Goal: Task Accomplishment & Management: Manage account settings

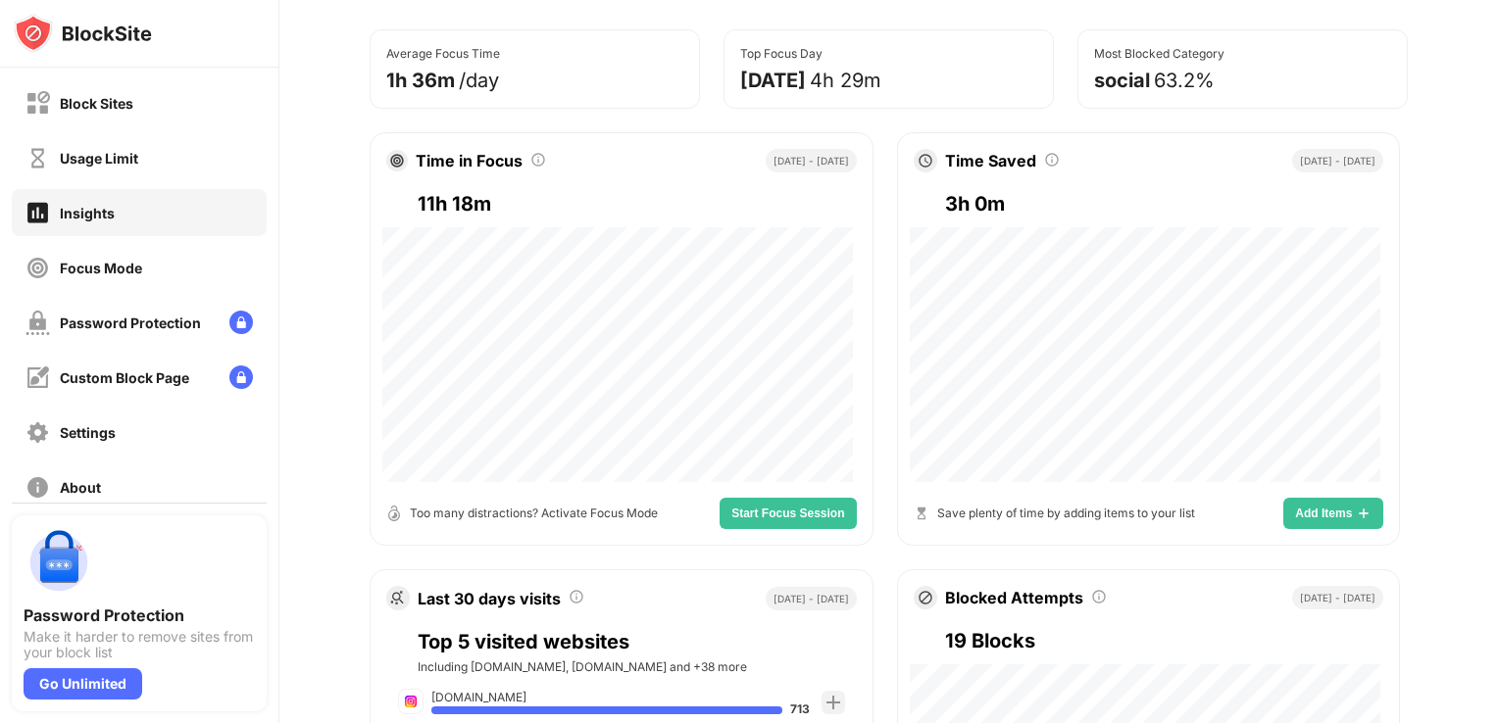
scroll to position [222, 0]
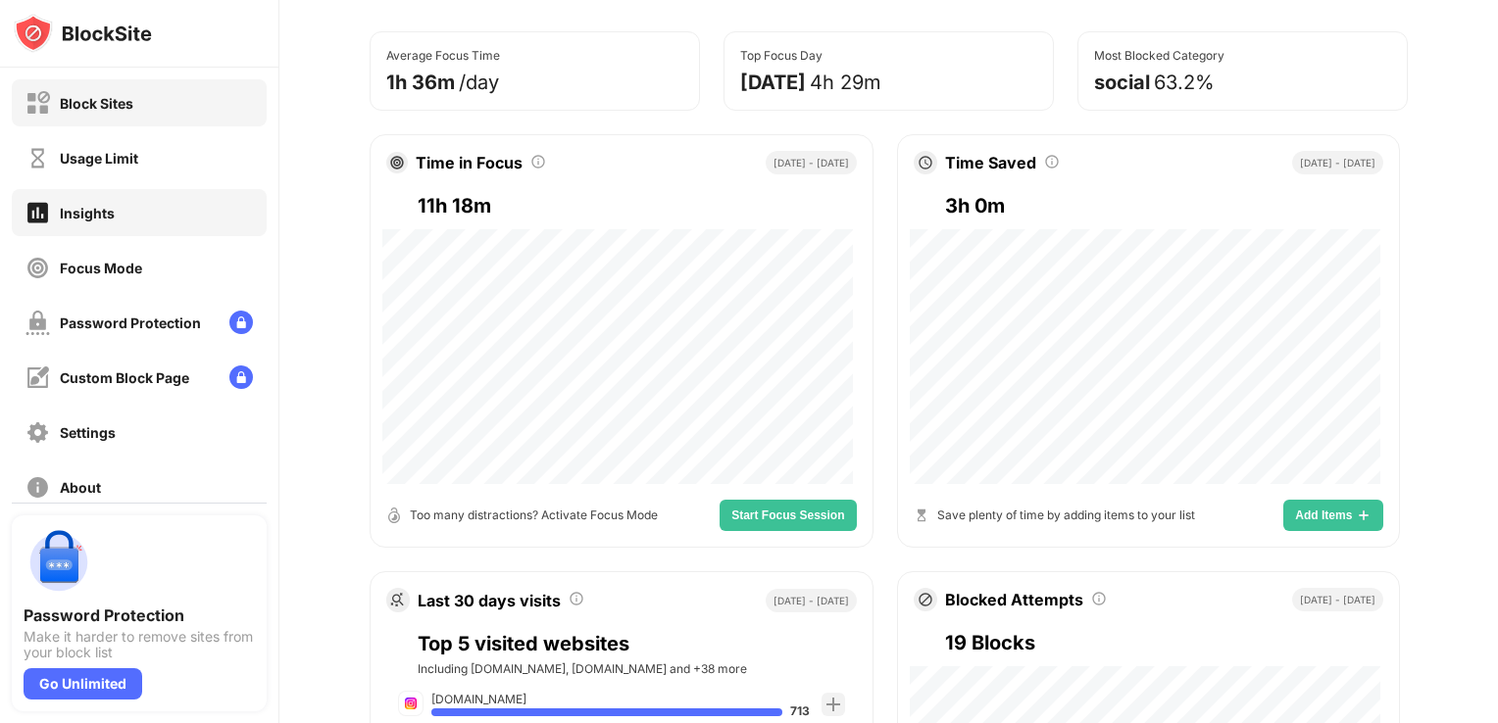
click at [194, 110] on div "Block Sites" at bounding box center [139, 102] width 255 height 47
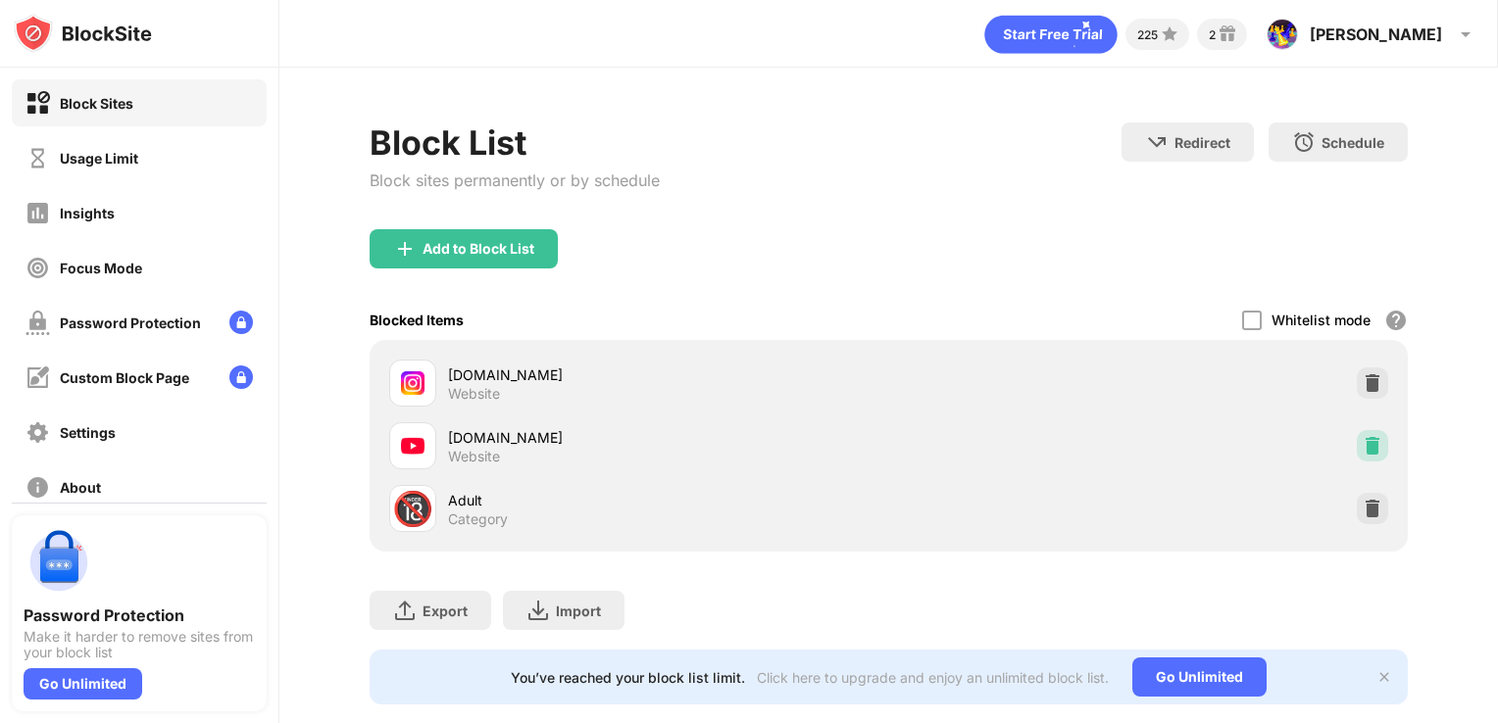
click at [1363, 448] on img at bounding box center [1373, 446] width 20 height 20
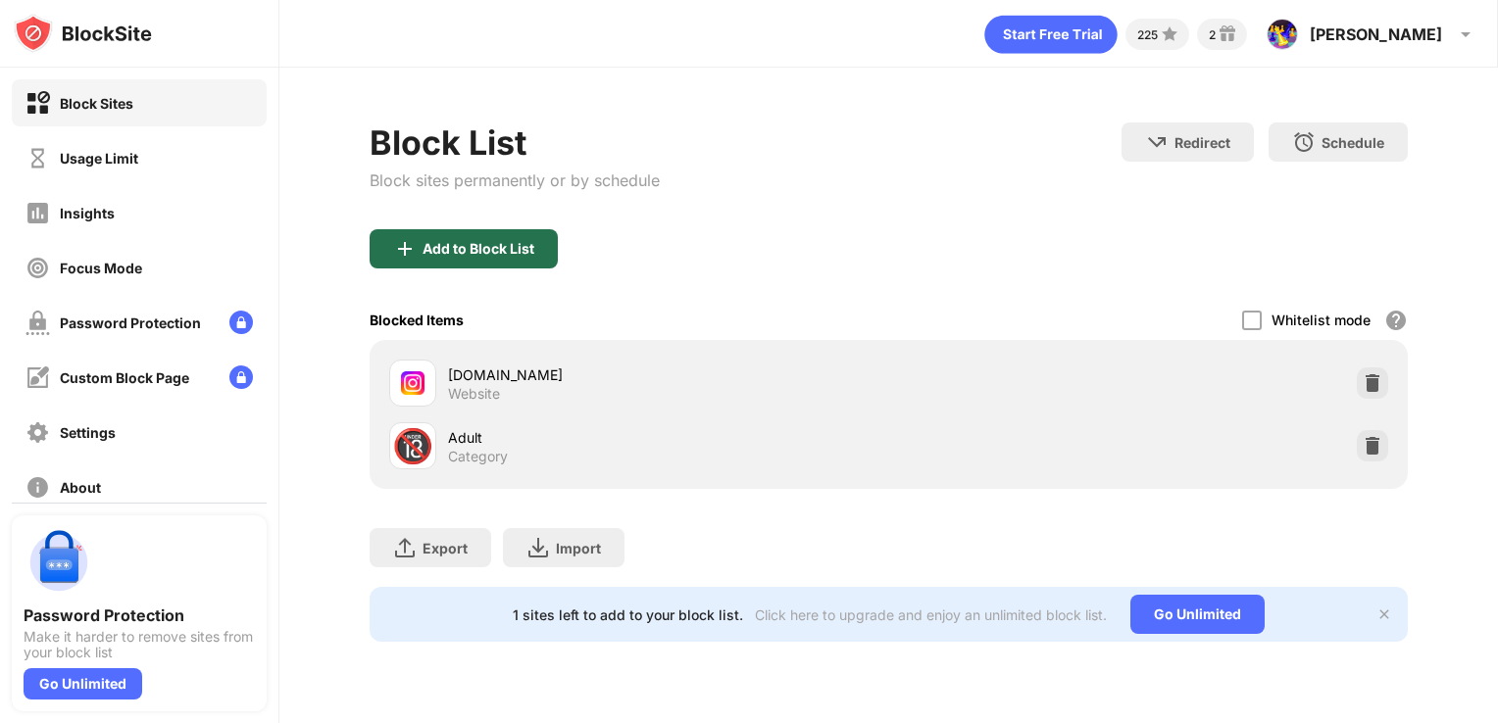
click at [428, 262] on div "Add to Block List" at bounding box center [464, 248] width 188 height 39
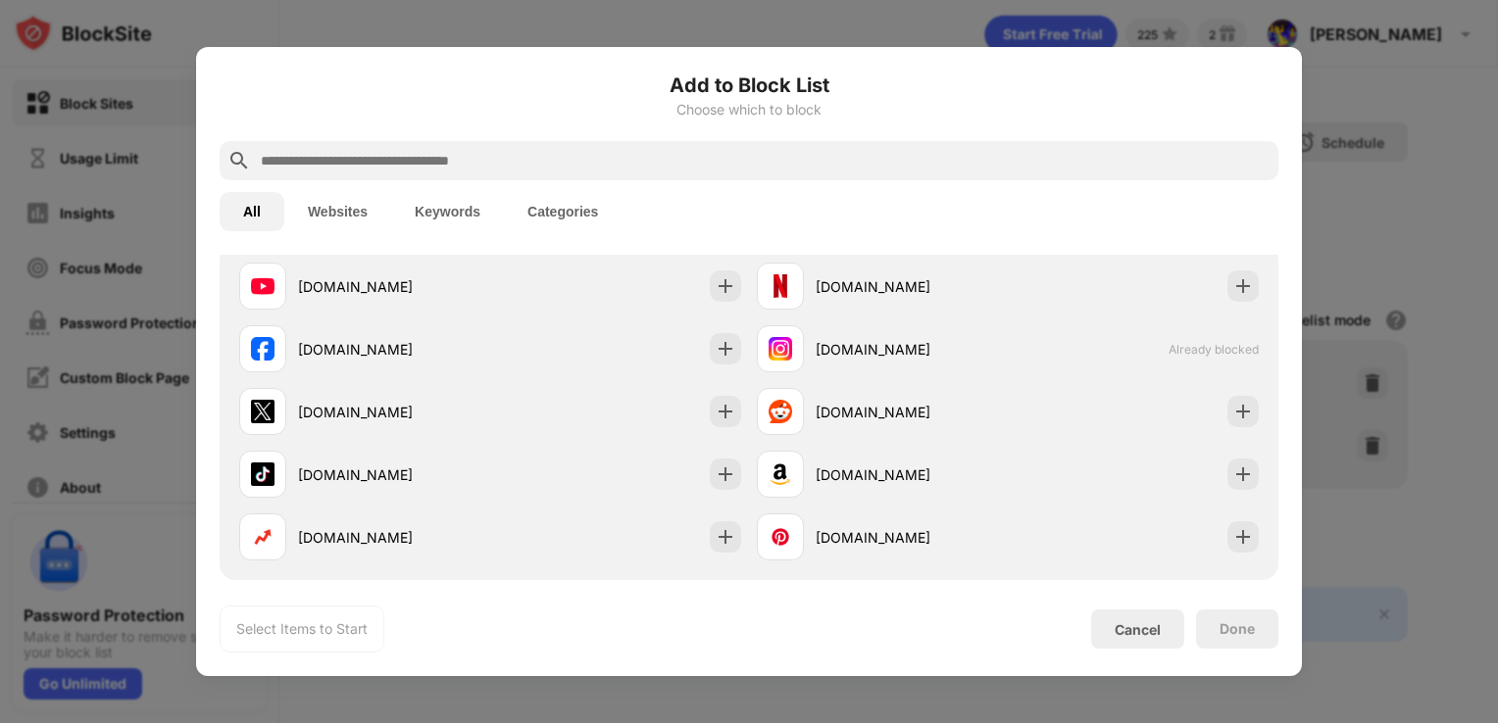
scroll to position [305, 0]
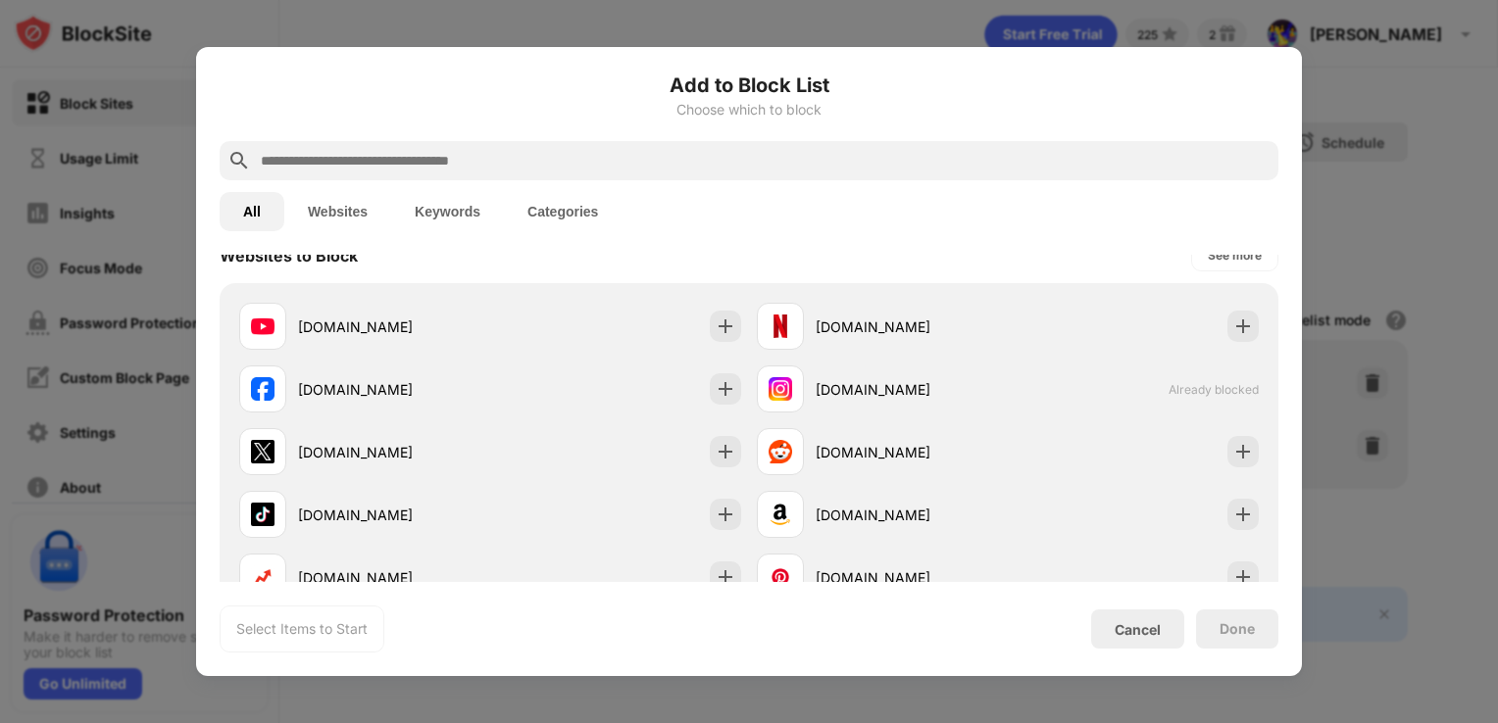
click at [617, 347] on div "[DOMAIN_NAME]" at bounding box center [490, 326] width 518 height 63
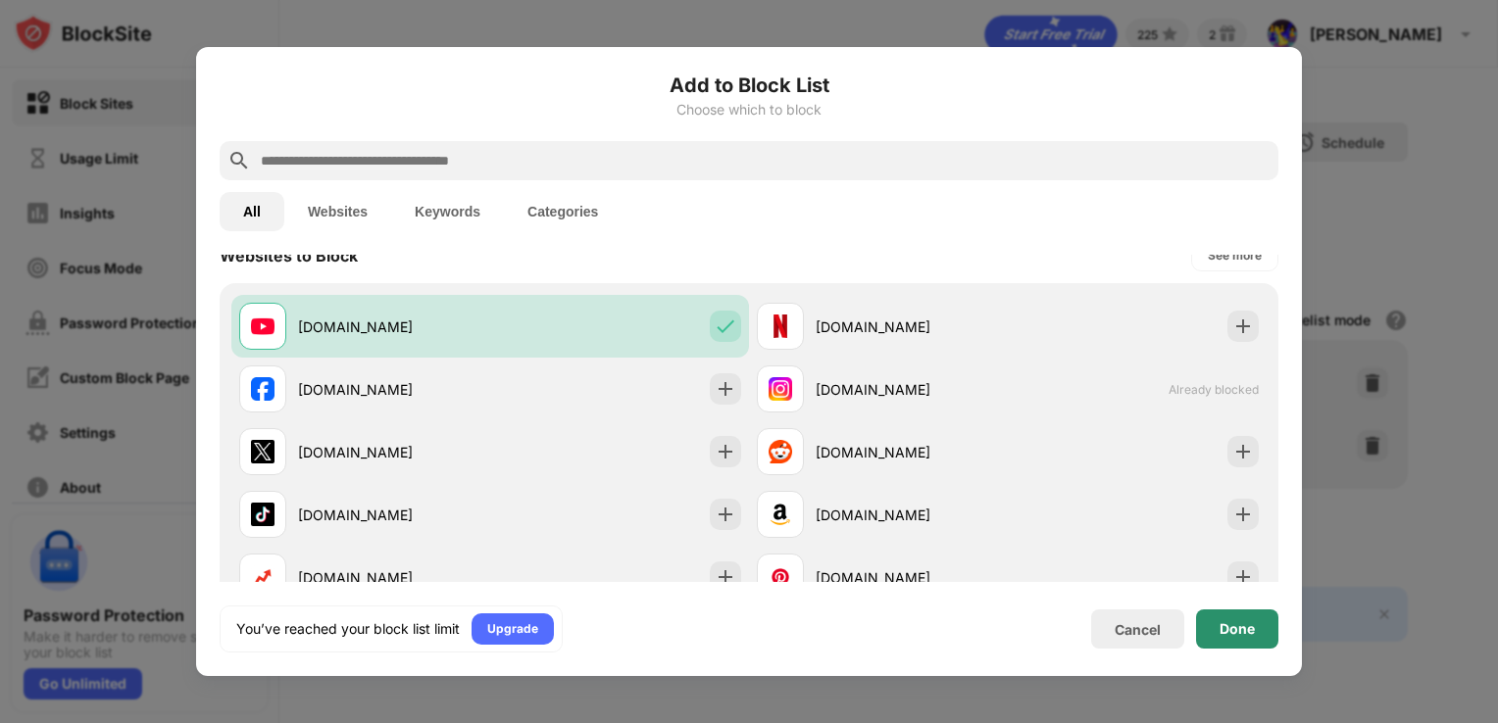
drag, startPoint x: 1264, startPoint y: 649, endPoint x: 1230, endPoint y: 622, distance: 43.2
click at [1230, 622] on div "You’ve reached your block list limit Upgrade Cancel Done" at bounding box center [749, 629] width 1059 height 47
click at [1230, 622] on div "Done" at bounding box center [1237, 630] width 35 height 16
